Goal: Find specific page/section: Find specific page/section

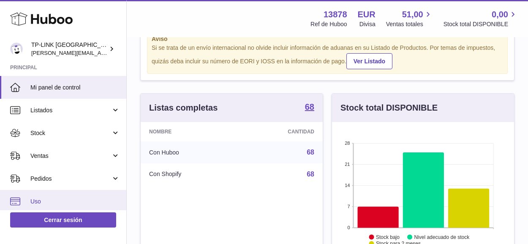
scroll to position [42, 0]
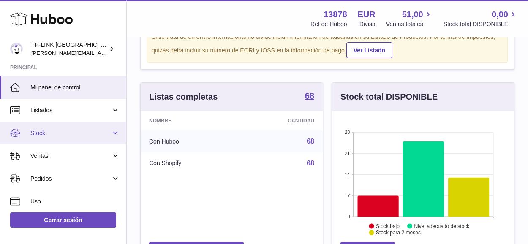
click at [118, 137] on link "Stock" at bounding box center [63, 133] width 126 height 23
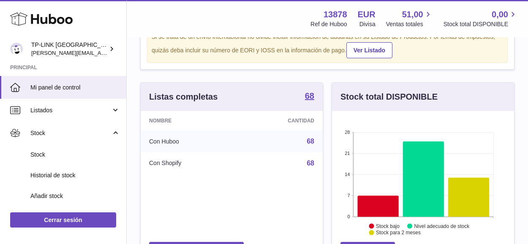
drag, startPoint x: 63, startPoint y: 157, endPoint x: 174, endPoint y: 173, distance: 112.7
click at [62, 156] on span "Stock" at bounding box center [75, 155] width 90 height 8
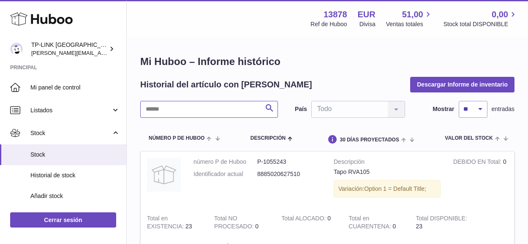
click at [221, 107] on input "text" at bounding box center [209, 109] width 138 height 17
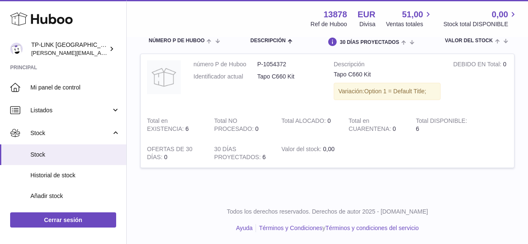
scroll to position [98, 0]
type input "****"
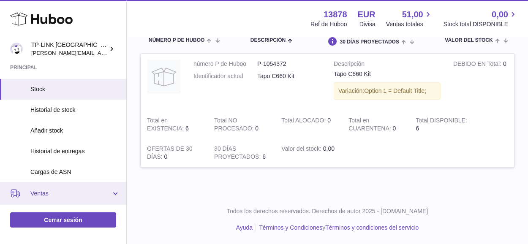
scroll to position [85, 0]
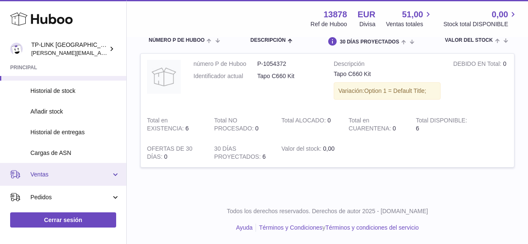
click at [104, 177] on span "Ventas" at bounding box center [70, 175] width 81 height 8
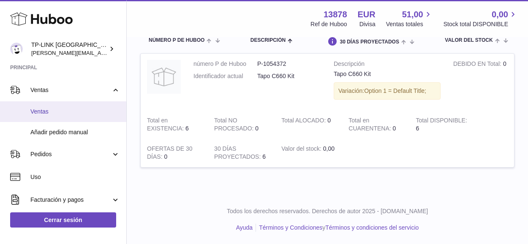
click at [68, 112] on span "Ventas" at bounding box center [75, 112] width 90 height 8
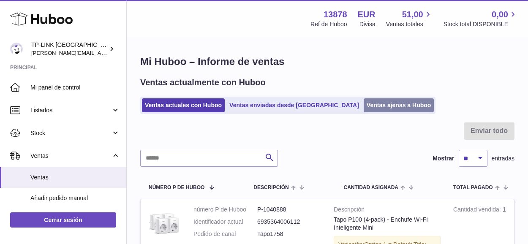
click at [378, 101] on link "Ventas ajenas a Huboo" at bounding box center [399, 105] width 71 height 14
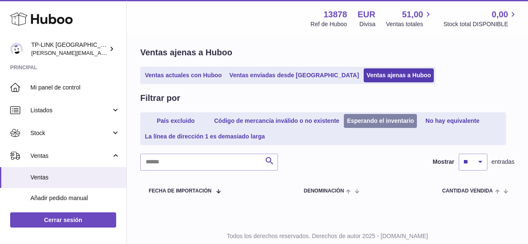
scroll to position [55, 0]
